Goal: Task Accomplishment & Management: Manage account settings

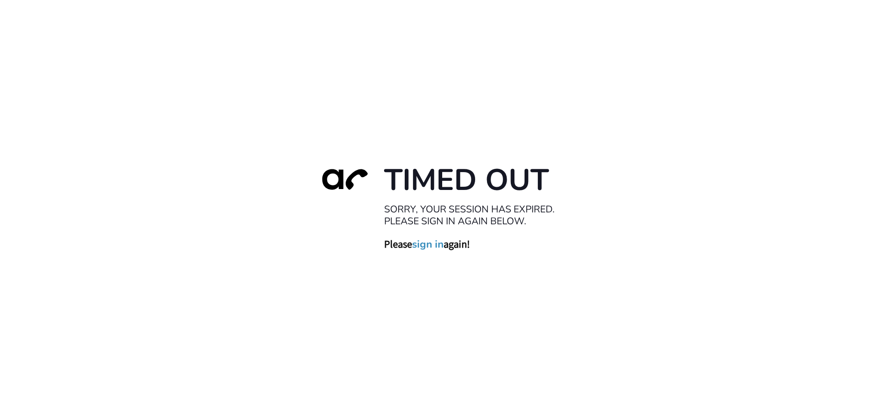
click at [425, 245] on link "sign in" at bounding box center [428, 243] width 32 height 13
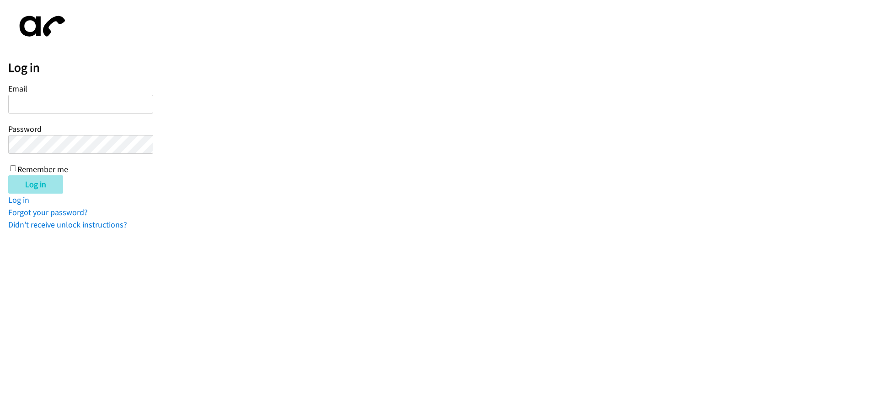
type input "[EMAIL_ADDRESS][DOMAIN_NAME]"
click at [23, 187] on input "Log in" at bounding box center [35, 184] width 55 height 18
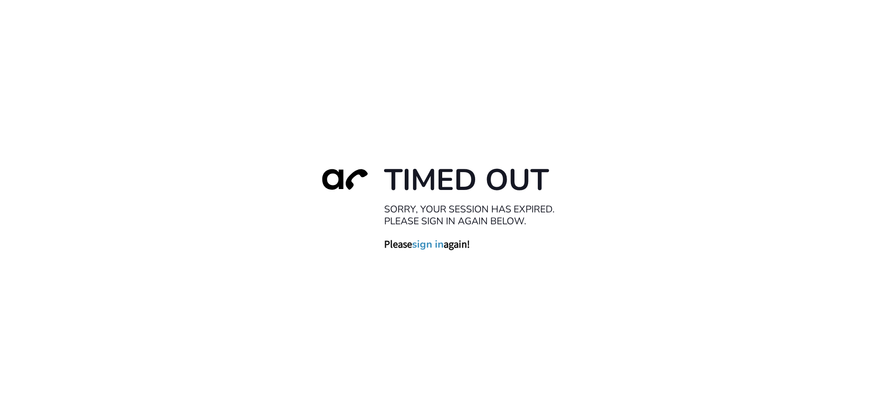
click at [428, 242] on link "sign in" at bounding box center [428, 243] width 32 height 13
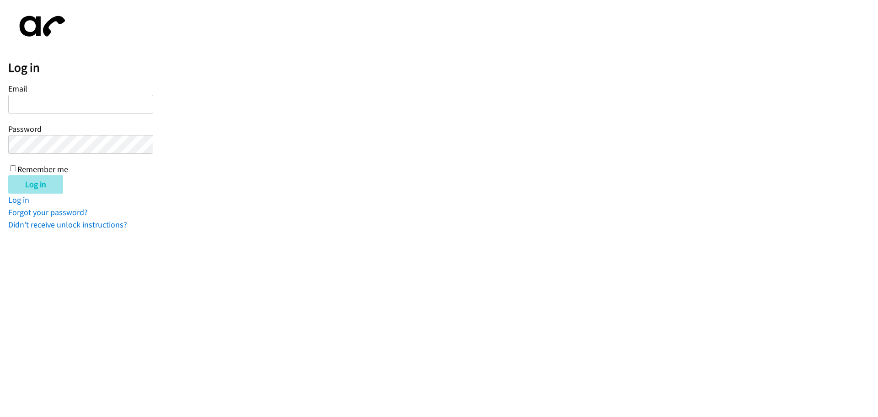
type input "[EMAIL_ADDRESS][DOMAIN_NAME]"
click at [39, 183] on input "Log in" at bounding box center [35, 184] width 55 height 18
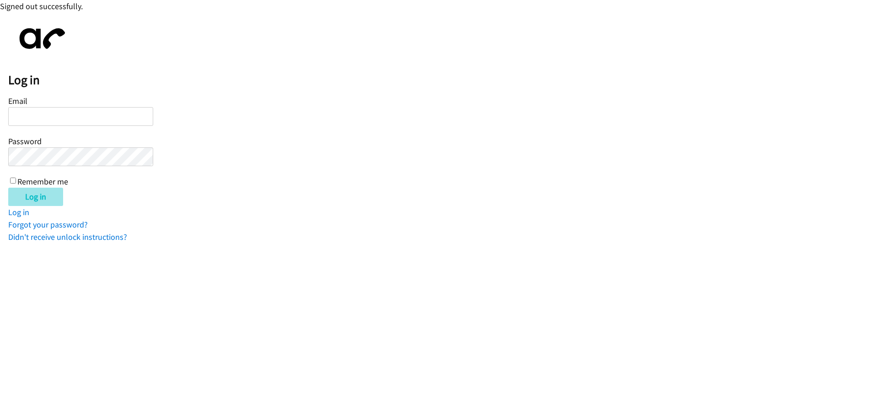
type input "[EMAIL_ADDRESS][DOMAIN_NAME]"
click at [38, 194] on input "Log in" at bounding box center [35, 197] width 55 height 18
type input "[EMAIL_ADDRESS][DOMAIN_NAME]"
click at [40, 197] on input "Log in" at bounding box center [35, 197] width 55 height 18
